Goal: Use online tool/utility: Utilize a website feature to perform a specific function

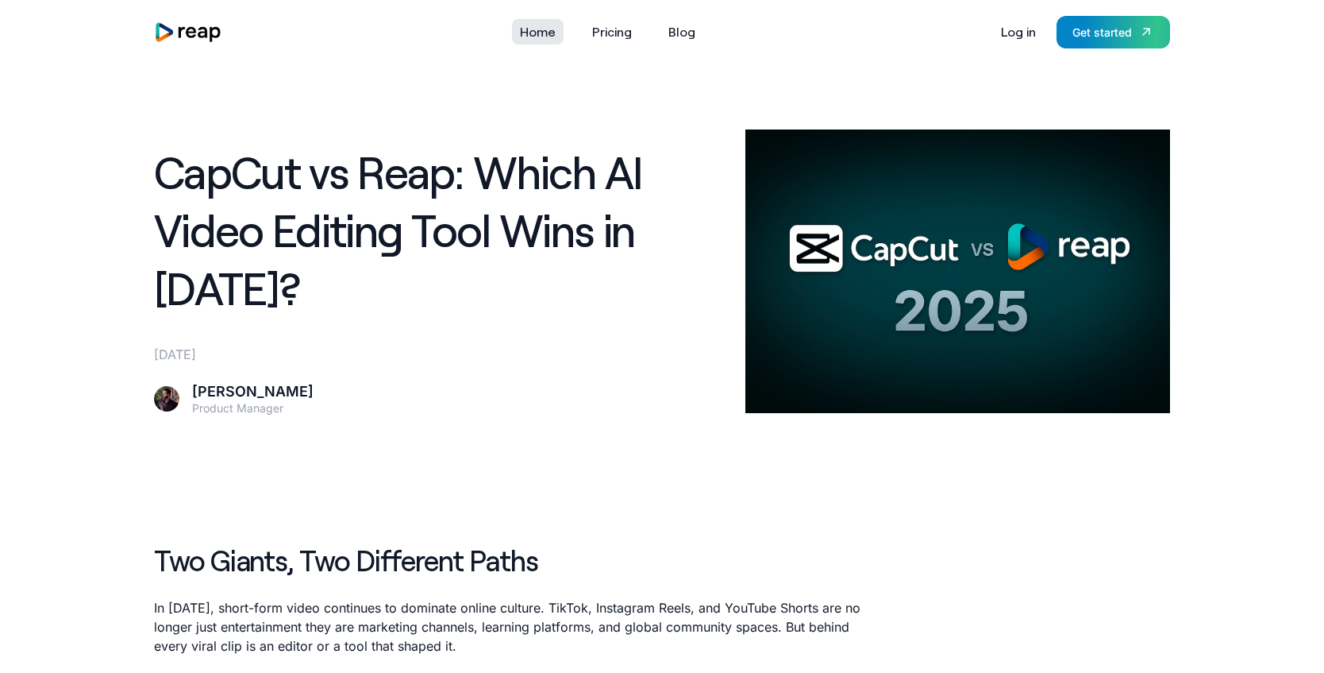
click at [530, 34] on link "Home" at bounding box center [538, 31] width 52 height 25
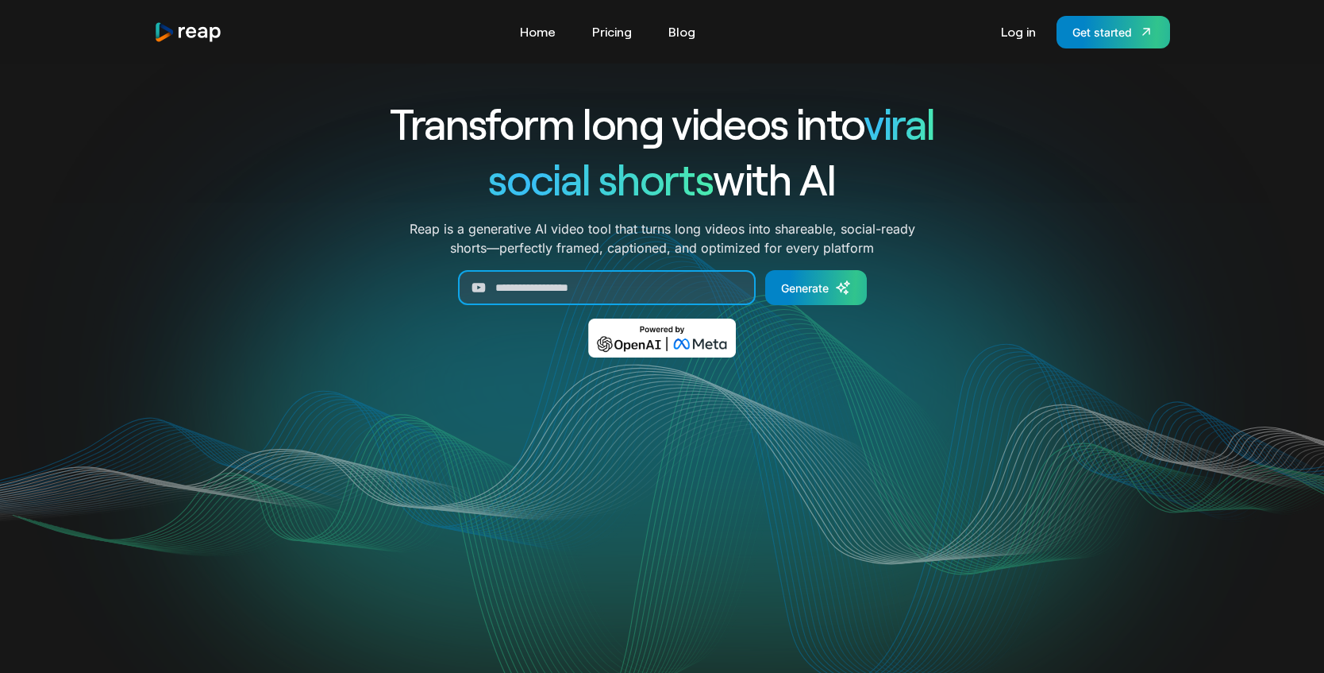
click at [606, 305] on input "Generate Form" at bounding box center [607, 287] width 298 height 35
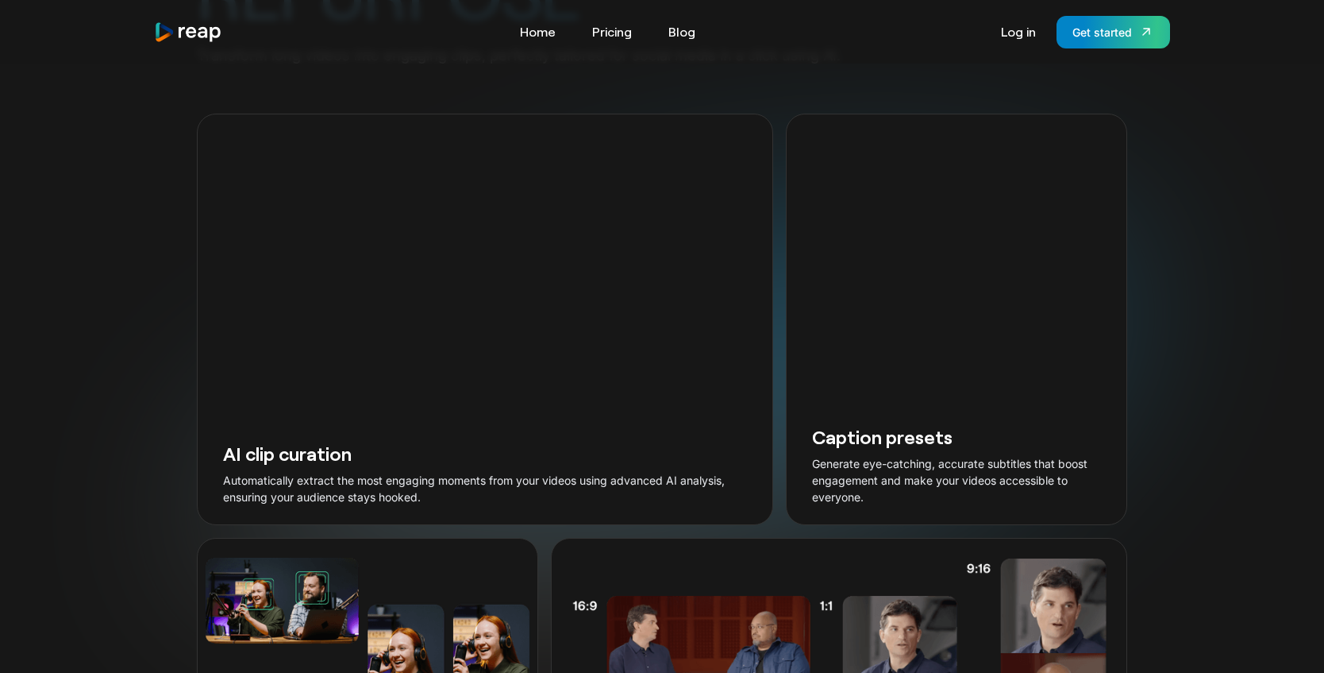
scroll to position [1675, 0]
